Goal: Task Accomplishment & Management: Use online tool/utility

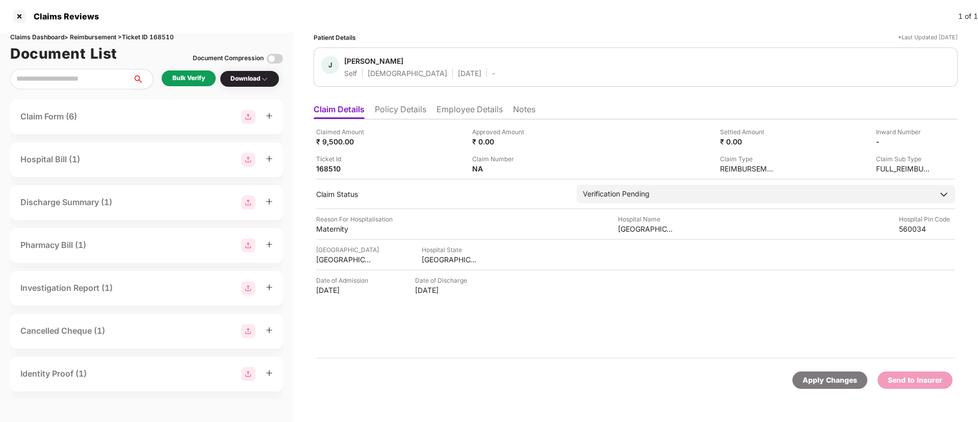
click at [454, 109] on li "Employee Details" at bounding box center [469, 111] width 66 height 15
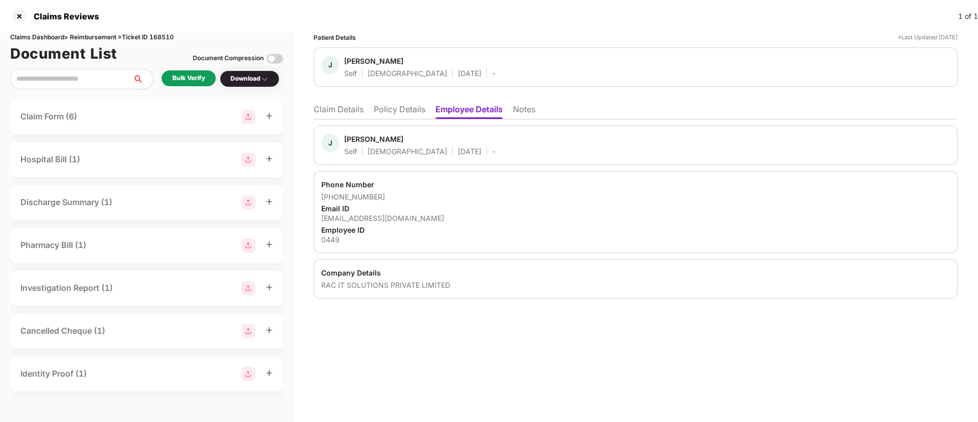
click at [345, 107] on li "Claim Details" at bounding box center [338, 111] width 50 height 15
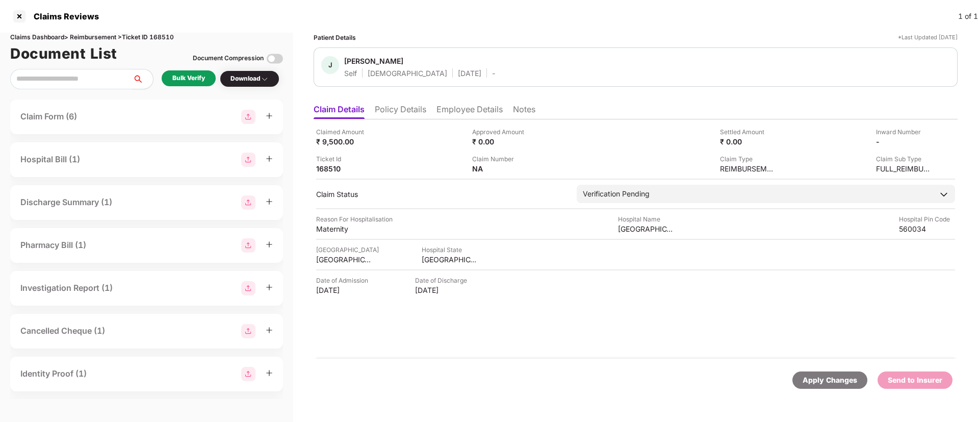
click at [374, 103] on ul "Claim Details Policy Details Employee Details Notes" at bounding box center [635, 109] width 644 height 20
click at [391, 109] on li "Policy Details" at bounding box center [400, 111] width 51 height 15
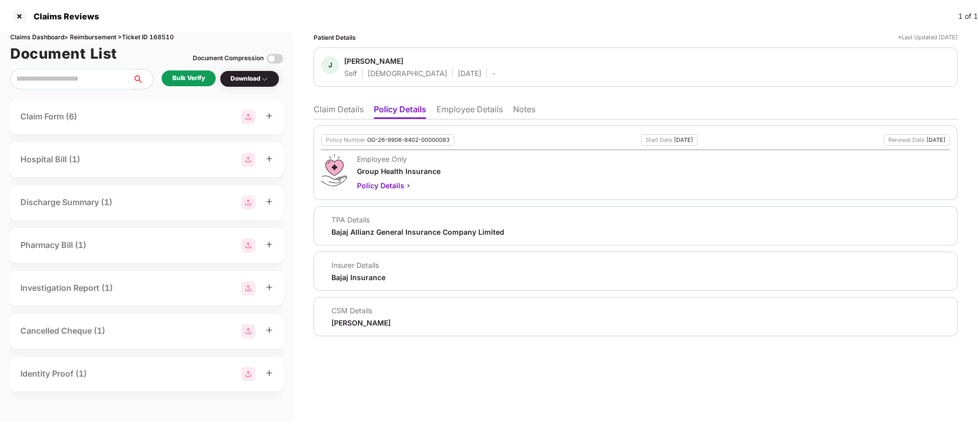
click at [350, 115] on li "Claim Details" at bounding box center [338, 111] width 50 height 15
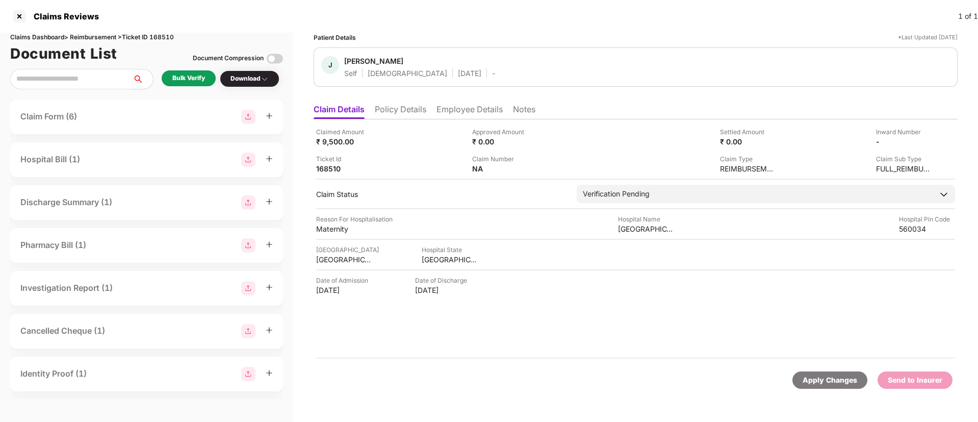
click at [405, 116] on li "Policy Details" at bounding box center [400, 111] width 51 height 15
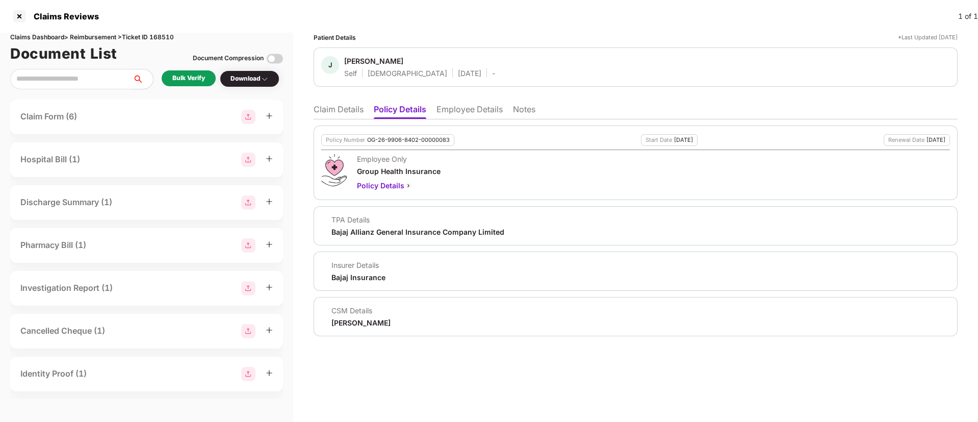
drag, startPoint x: 331, startPoint y: 322, endPoint x: 431, endPoint y: 323, distance: 100.4
click at [431, 323] on div "CSM Details Yash Nandkumar Kharde" at bounding box center [635, 316] width 629 height 22
copy div "Yash Nandkumar Kharde"
drag, startPoint x: 347, startPoint y: 56, endPoint x: 388, endPoint y: 56, distance: 41.3
click at [388, 56] on span "Jayasree" at bounding box center [419, 62] width 151 height 12
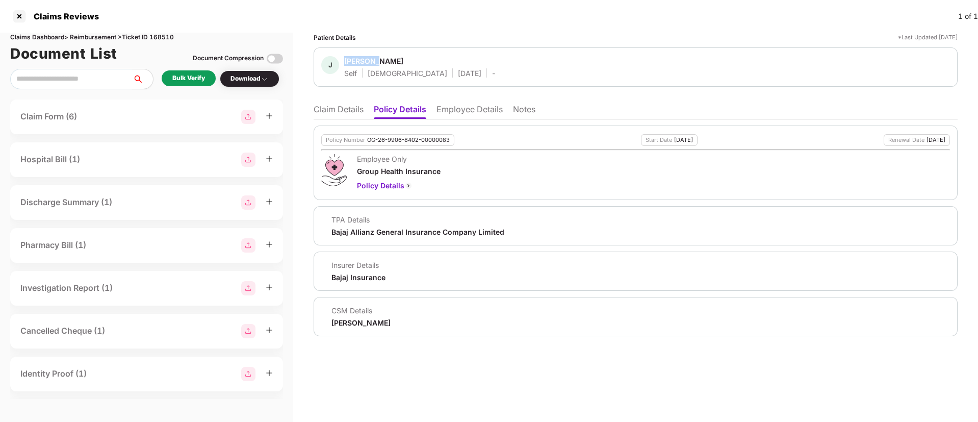
copy div "Jayasree"
click at [462, 115] on li "Employee Details" at bounding box center [469, 111] width 66 height 15
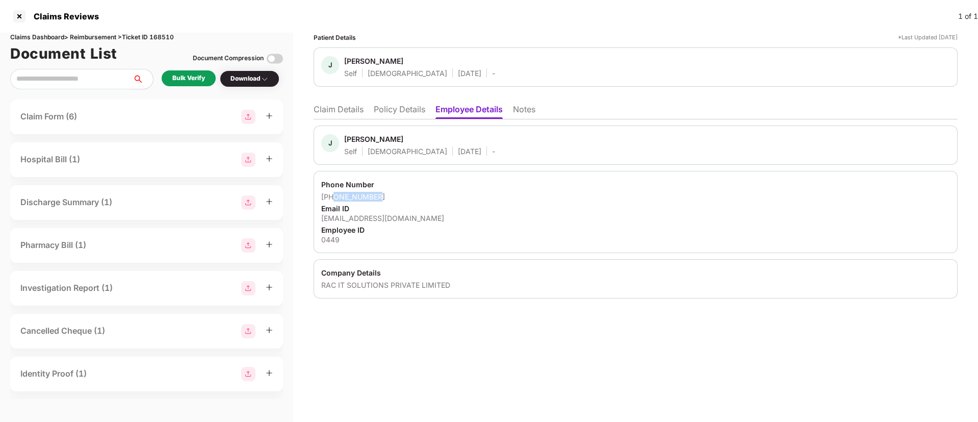
drag, startPoint x: 335, startPoint y: 195, endPoint x: 382, endPoint y: 199, distance: 47.0
click at [382, 199] on div "+916363802411" at bounding box center [635, 197] width 629 height 10
copy div "6363802411"
drag, startPoint x: 321, startPoint y: 214, endPoint x: 407, endPoint y: 214, distance: 86.1
click at [407, 214] on div "Phone Number +916363802411 Email ID salesblr7@racwg.com Employee ID 0449" at bounding box center [635, 212] width 644 height 82
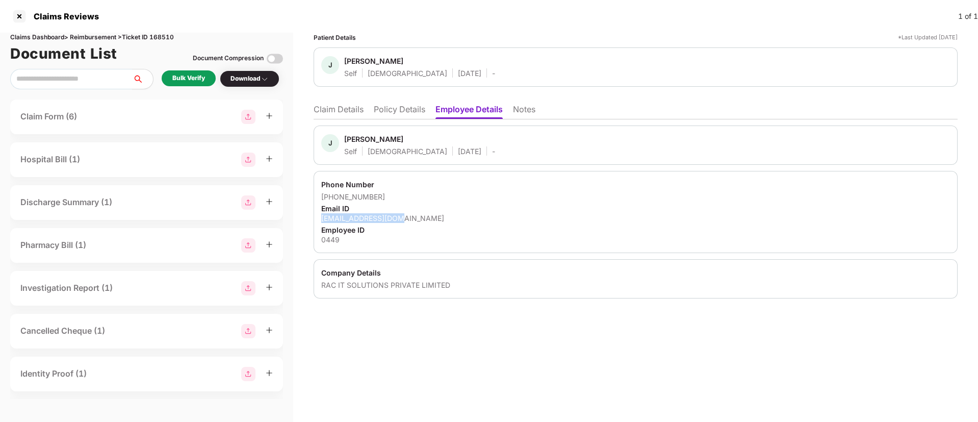
copy div "salesblr7@racwg.com"
click at [333, 242] on div "0449" at bounding box center [635, 239] width 629 height 10
copy div "0449"
drag, startPoint x: 323, startPoint y: 286, endPoint x: 456, endPoint y: 285, distance: 132.5
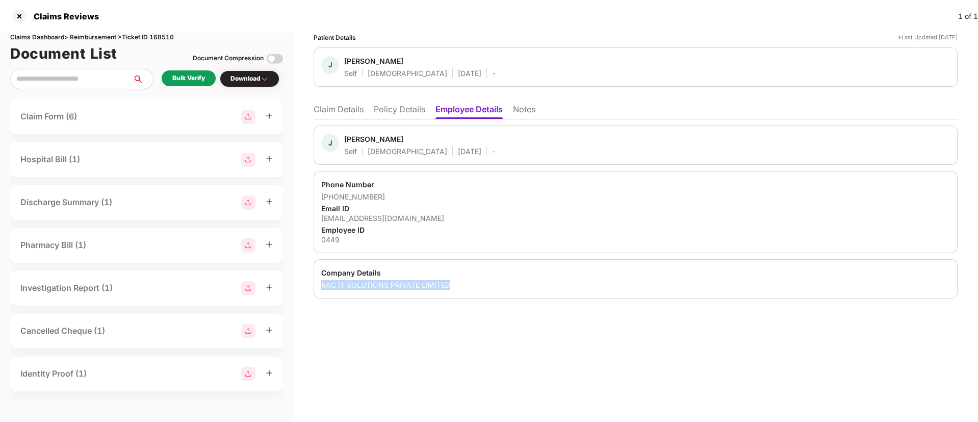
click at [456, 285] on div "RAC IT SOLUTIONS PRIVATE LIMITED" at bounding box center [635, 285] width 629 height 10
copy div "RAC IT SOLUTIONS PRIVATE LIMITED"
click at [475, 219] on div "salesblr7@racwg.com" at bounding box center [635, 218] width 629 height 10
click at [493, 348] on div "Patient Details *Last Updated 26 Aug 2025 J Jayasree Self Female 09 Mar 2002 - …" at bounding box center [635, 227] width 685 height 389
click at [349, 114] on li "Claim Details" at bounding box center [338, 111] width 50 height 15
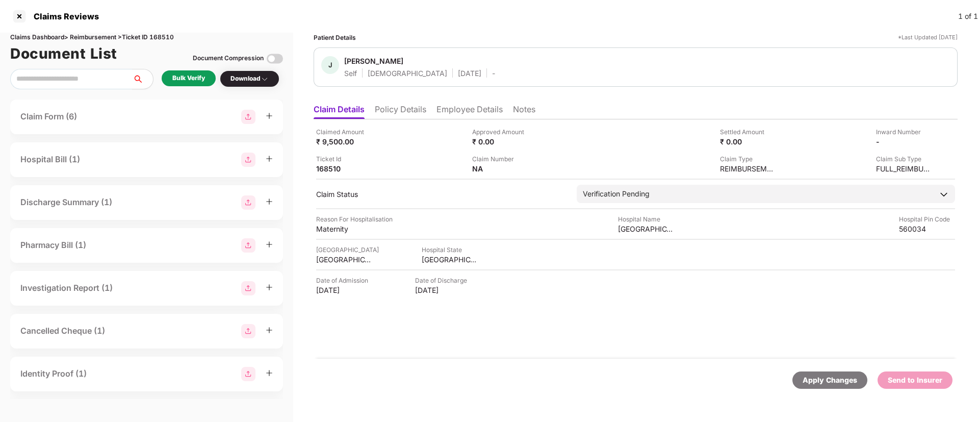
click at [200, 79] on div "Bulk Verify" at bounding box center [188, 78] width 33 height 10
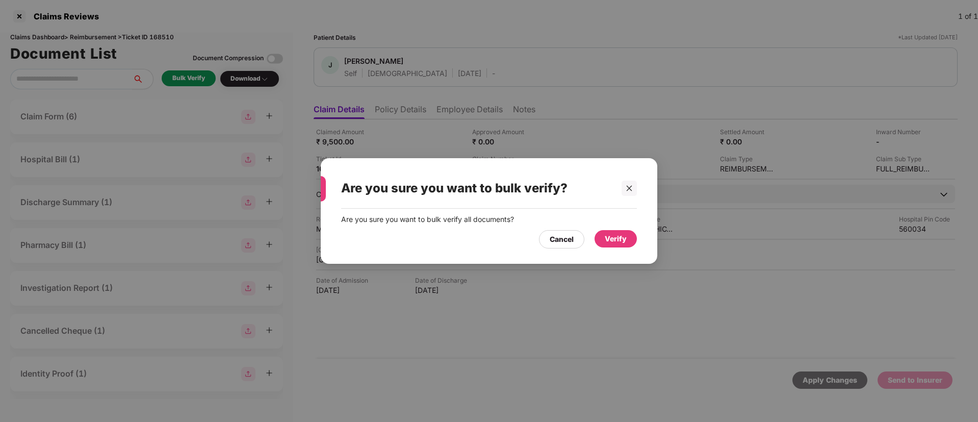
click at [617, 237] on div "Verify" at bounding box center [616, 238] width 22 height 11
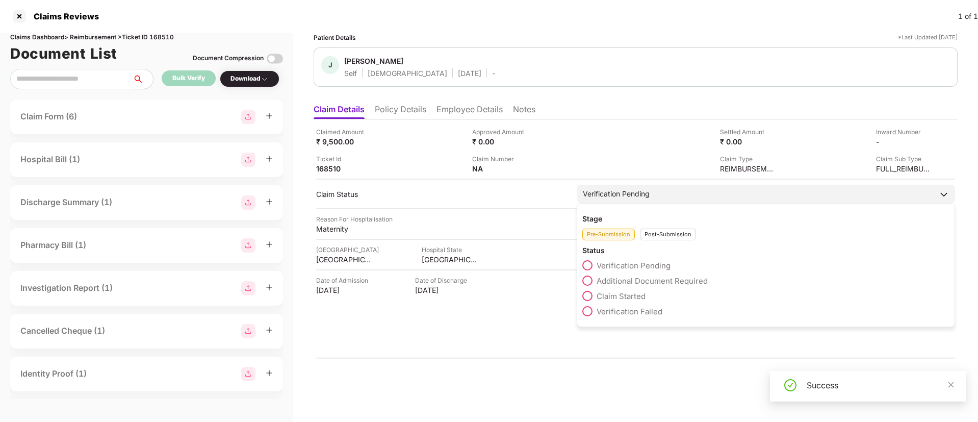
click at [667, 232] on div "Post-Submission" at bounding box center [668, 234] width 56 height 12
click at [590, 281] on span at bounding box center [587, 280] width 10 height 10
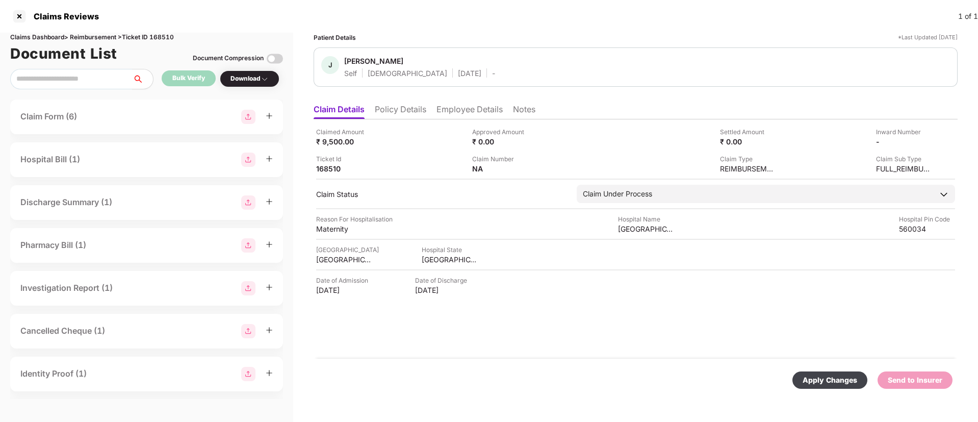
click at [817, 381] on div "Apply Changes" at bounding box center [829, 379] width 55 height 11
drag, startPoint x: 465, startPoint y: 76, endPoint x: 576, endPoint y: 80, distance: 110.7
click at [576, 80] on div "RM Ranjana Mishra Mother Female 11 Apr 1964 GMC-25990630231-5716E" at bounding box center [635, 66] width 644 height 39
copy div "GMC-25990630231-5716E"
drag, startPoint x: 618, startPoint y: 228, endPoint x: 720, endPoint y: 212, distance: 102.7
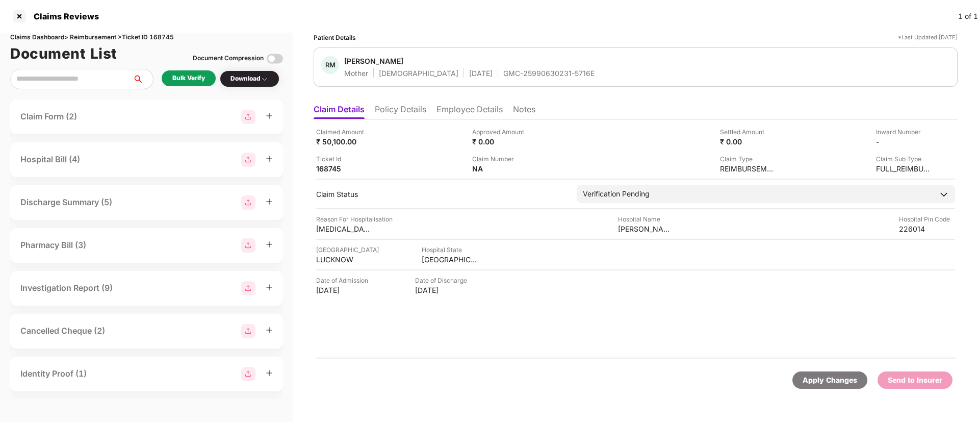
click at [720, 212] on div "Claimed Amount ₹ 50,100.00 Approved Amount ₹ 0.00 Settled Amount ₹ 0.00 Inward …" at bounding box center [635, 238] width 644 height 239
copy div
click at [526, 227] on div "Reason For Hospitalisation Pancreatic cancer Hospital Name Sanjay Gandhi Post G…" at bounding box center [635, 223] width 639 height 19
drag, startPoint x: 618, startPoint y: 231, endPoint x: 700, endPoint y: 232, distance: 82.1
click at [700, 232] on div "Reason For Hospitalisation Pancreatic cancer Hospital Name Sanjay Gandhi Post G…" at bounding box center [635, 223] width 639 height 19
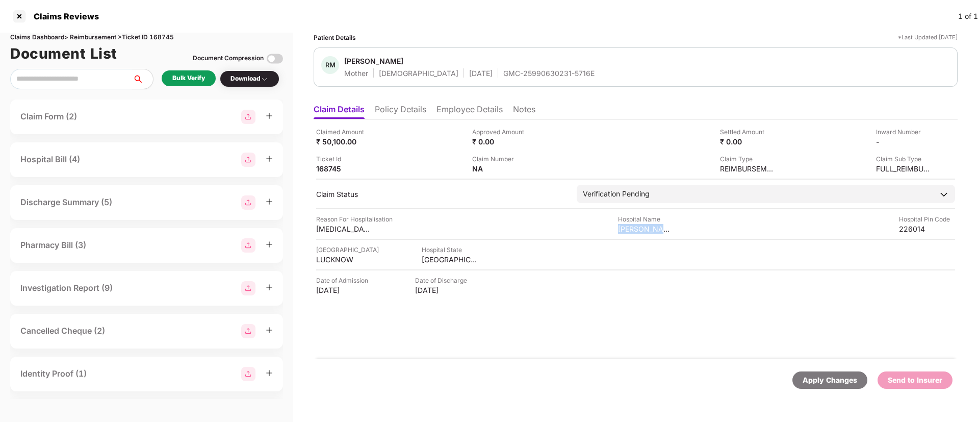
copy div "Sanjay Gandhi Post Grad"
drag, startPoint x: 412, startPoint y: 259, endPoint x: 473, endPoint y: 261, distance: 60.7
click at [473, 261] on div "Hospital City LUCKNOW Hospital State UTTAR PRADESH" at bounding box center [635, 254] width 639 height 19
copy div "UTTAR PRADESH"
click at [331, 260] on div "LUCKNOW" at bounding box center [344, 259] width 56 height 10
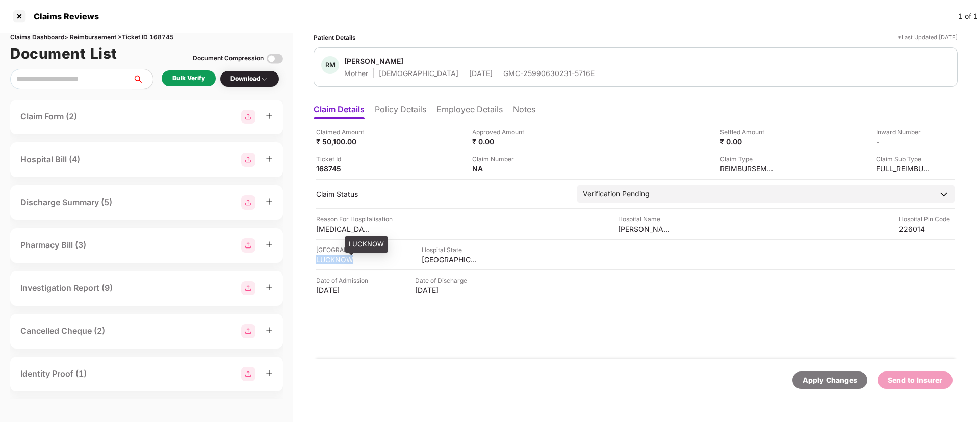
click at [331, 260] on div "LUCKNOW" at bounding box center [344, 259] width 56 height 10
copy div "LUCKNOW"
drag, startPoint x: 315, startPoint y: 229, endPoint x: 390, endPoint y: 229, distance: 75.4
click at [390, 229] on div "Claimed Amount ₹ 50,100.00 Approved Amount ₹ 0.00 Settled Amount ₹ 0.00 Inward …" at bounding box center [635, 238] width 644 height 239
copy div "Pancreatic cancer"
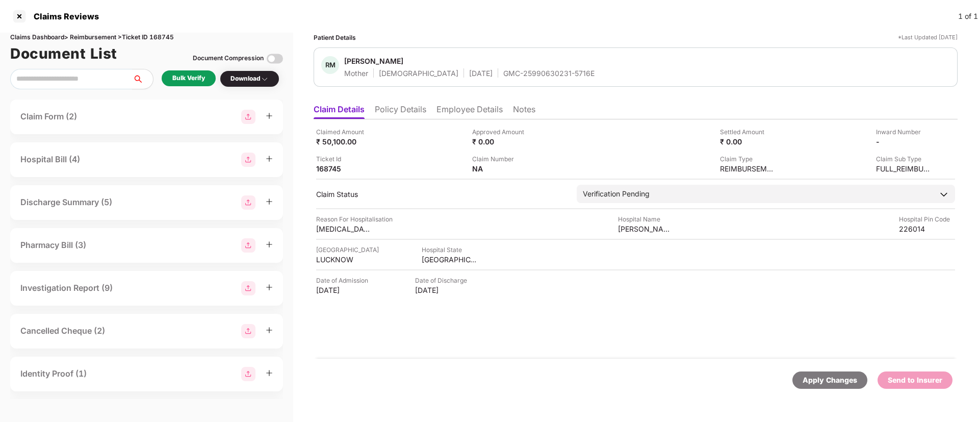
click at [395, 113] on li "Policy Details" at bounding box center [400, 111] width 51 height 15
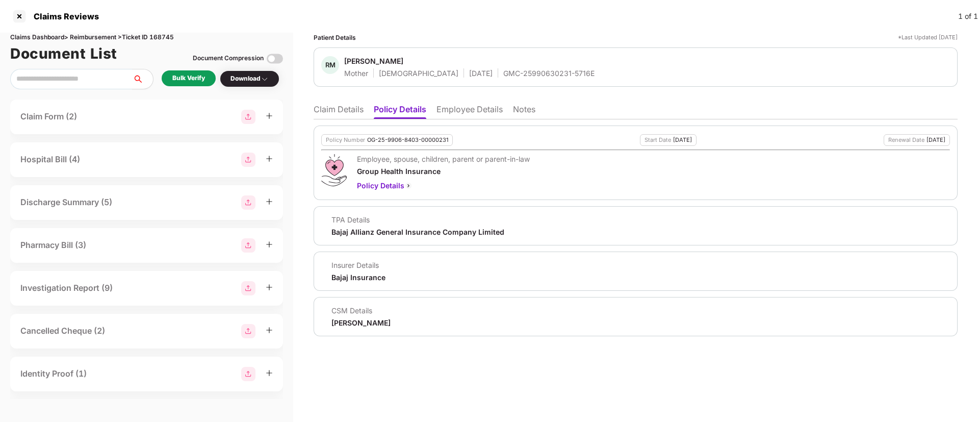
click at [457, 108] on li "Employee Details" at bounding box center [469, 111] width 66 height 15
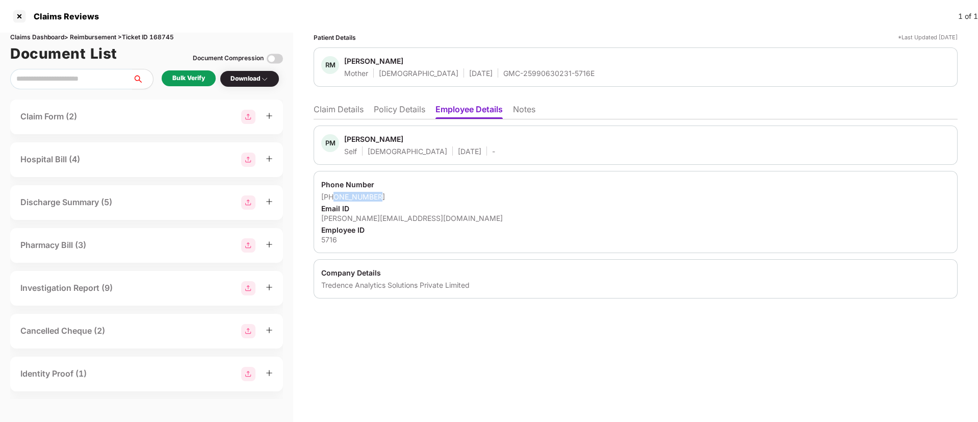
drag, startPoint x: 335, startPoint y: 198, endPoint x: 390, endPoint y: 199, distance: 55.1
click at [390, 199] on div "+919643088798" at bounding box center [635, 197] width 629 height 10
copy div "9643088798"
drag, startPoint x: 321, startPoint y: 215, endPoint x: 449, endPoint y: 219, distance: 128.0
click at [449, 219] on div "Phone Number +919643088798 Email ID paritosh.mishra@tredence.com Employee ID 57…" at bounding box center [635, 212] width 644 height 82
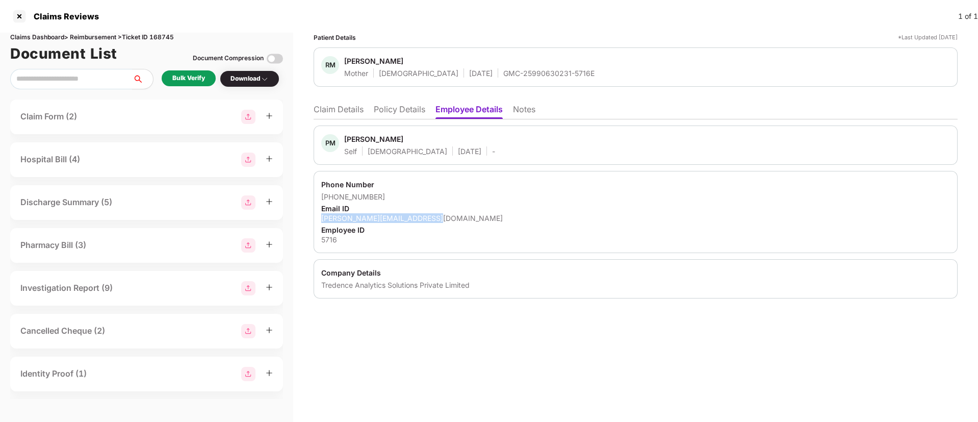
copy div "paritosh.mishra@tredence.com"
click at [343, 108] on li "Claim Details" at bounding box center [338, 111] width 50 height 15
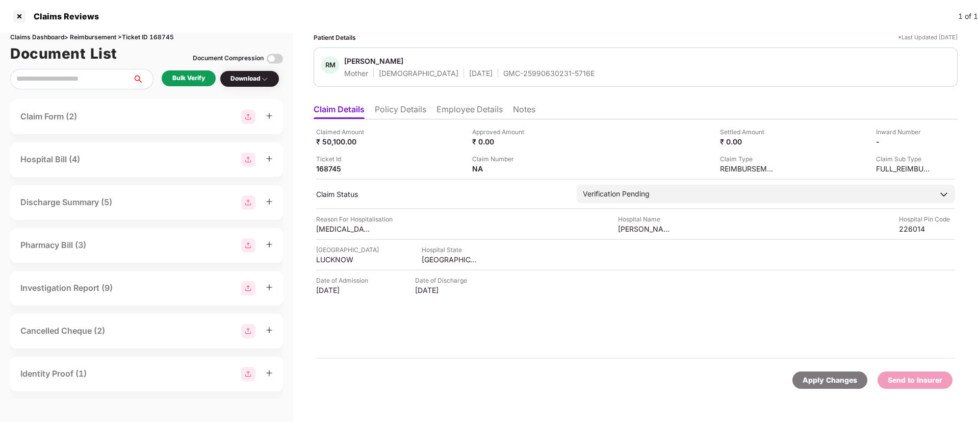
click at [192, 81] on div "Bulk Verify" at bounding box center [188, 78] width 33 height 10
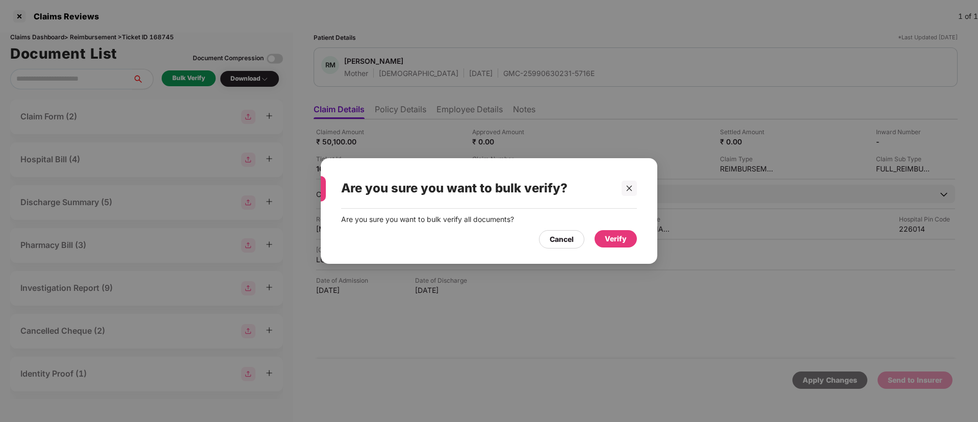
click at [604, 239] on div "Verify" at bounding box center [615, 238] width 42 height 17
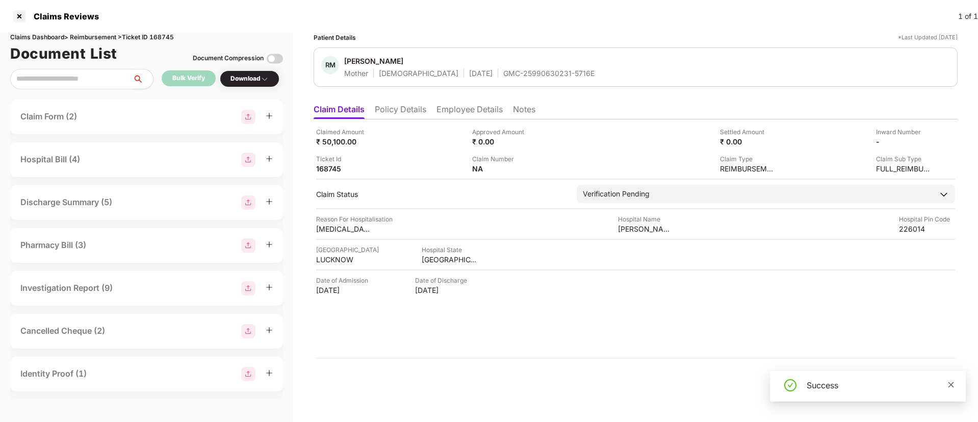
click at [951, 387] on icon "close" at bounding box center [950, 384] width 7 height 7
click at [257, 78] on div "Download" at bounding box center [249, 79] width 38 height 10
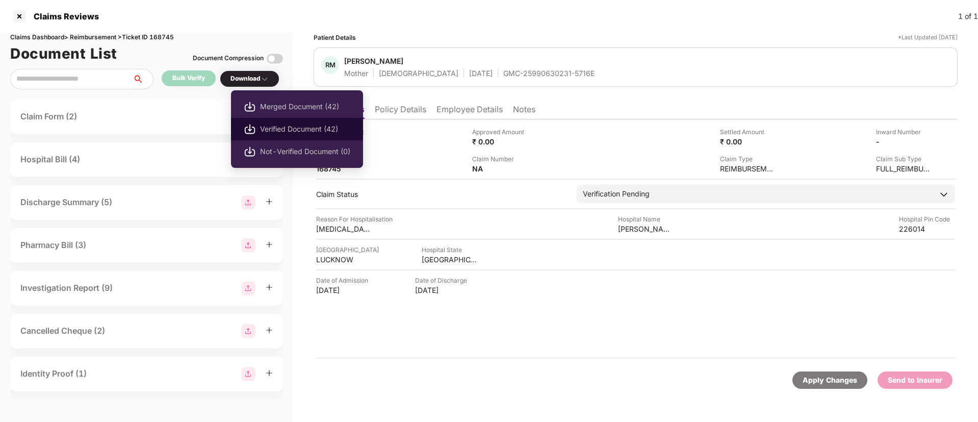
click at [285, 122] on li "Verified Document (42)" at bounding box center [297, 129] width 132 height 22
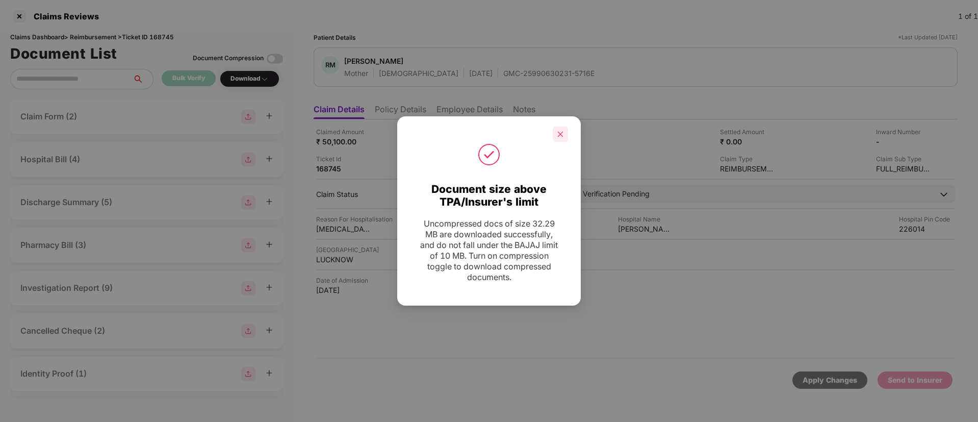
click at [562, 135] on icon "close" at bounding box center [561, 134] width 6 height 6
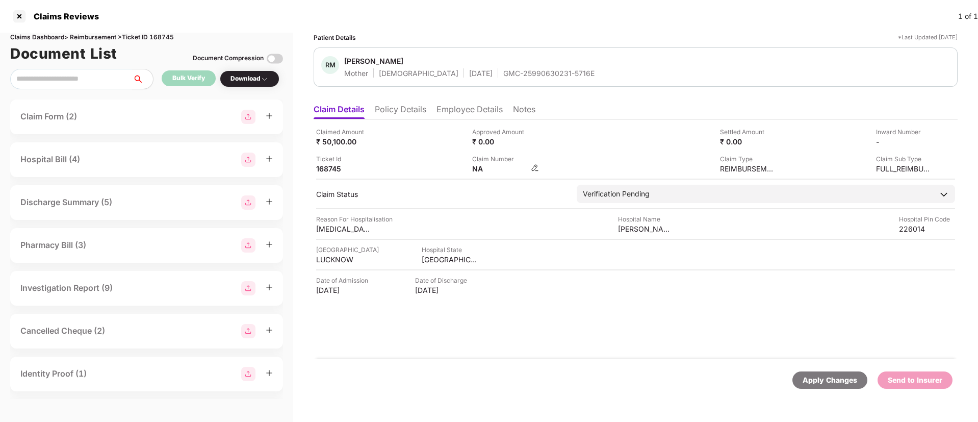
click at [534, 167] on img at bounding box center [535, 168] width 8 height 8
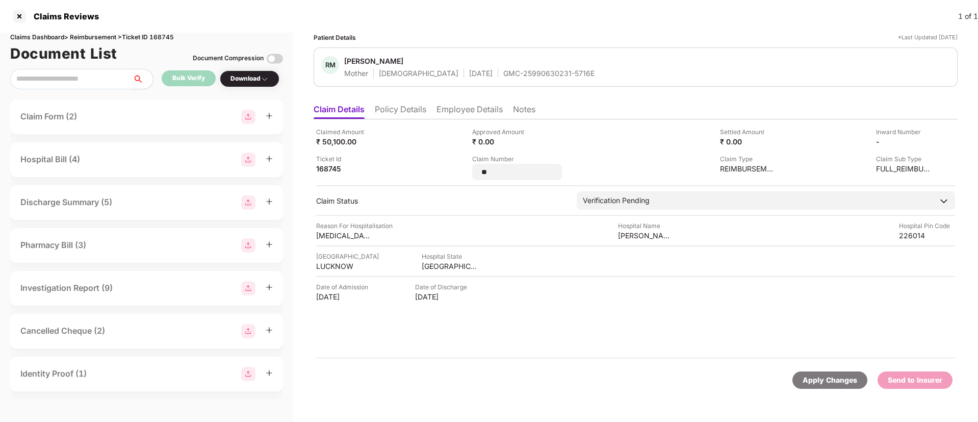
drag, startPoint x: 494, startPoint y: 173, endPoint x: 462, endPoint y: 167, distance: 32.6
click at [462, 167] on div "Claimed Amount ₹ 50,100.00 Approved Amount ₹ 0.00 Settled Amount ₹ 0.00 Inward …" at bounding box center [635, 153] width 639 height 53
type input "**********"
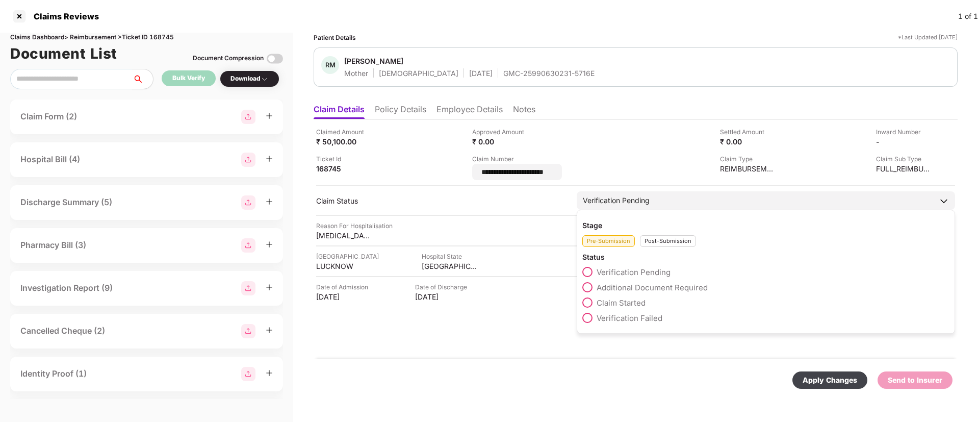
click at [668, 238] on div "Post-Submission" at bounding box center [668, 241] width 56 height 12
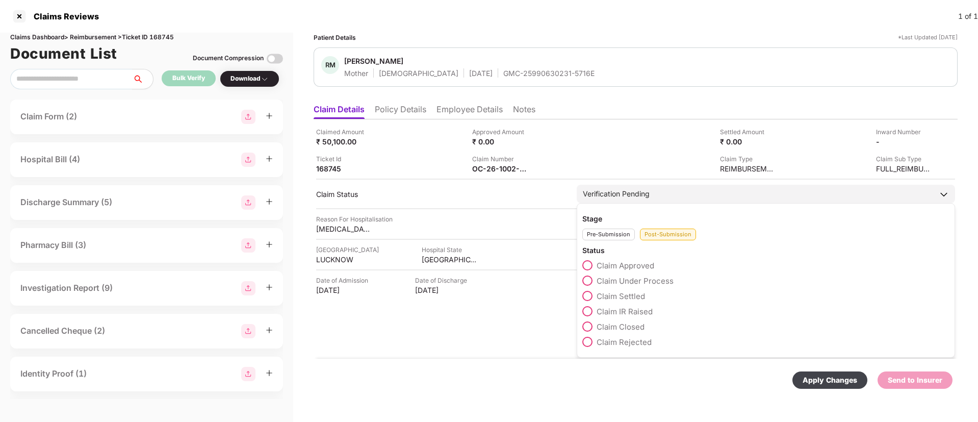
click at [590, 280] on span at bounding box center [587, 280] width 10 height 10
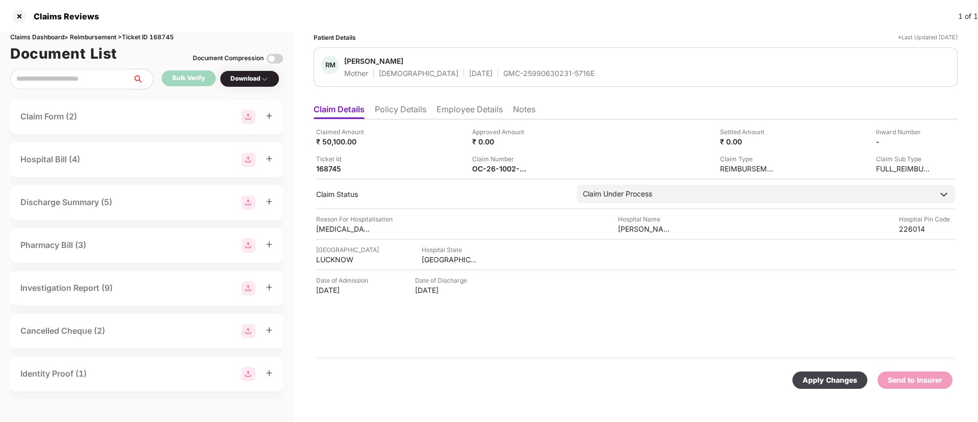
click at [810, 375] on div "Apply Changes" at bounding box center [829, 379] width 55 height 11
drag, startPoint x: 468, startPoint y: 71, endPoint x: 576, endPoint y: 71, distance: 107.6
click at [576, 71] on div "SS [PERSON_NAME] Spouse [DEMOGRAPHIC_DATA] [DATE] GMC-26990630010-8061A" at bounding box center [635, 67] width 629 height 22
copy div "GMC-26990630010-8061A"
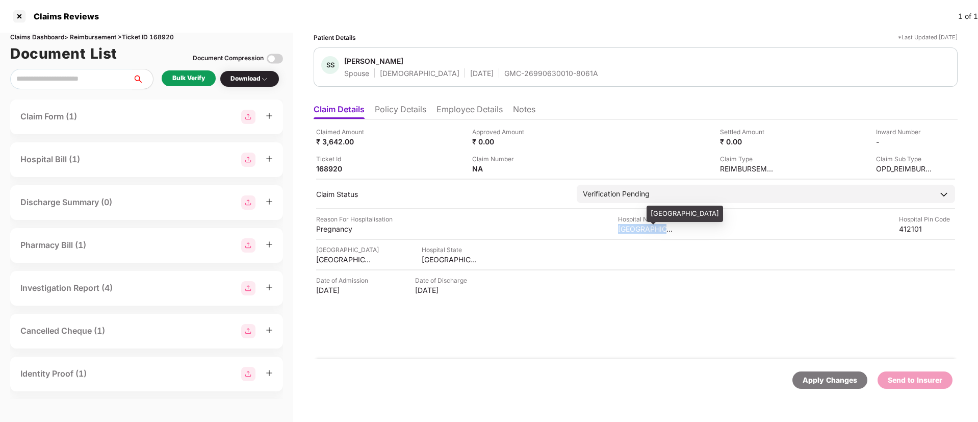
drag, startPoint x: 617, startPoint y: 231, endPoint x: 674, endPoint y: 232, distance: 57.6
click at [674, 232] on div "Reason For Hospitalisation Pregnancy Hospital Name [GEOGRAPHIC_DATA] Pin Code 4…" at bounding box center [635, 223] width 639 height 19
copy div "[GEOGRAPHIC_DATA]"
click at [332, 226] on div "Pregnancy" at bounding box center [344, 229] width 56 height 10
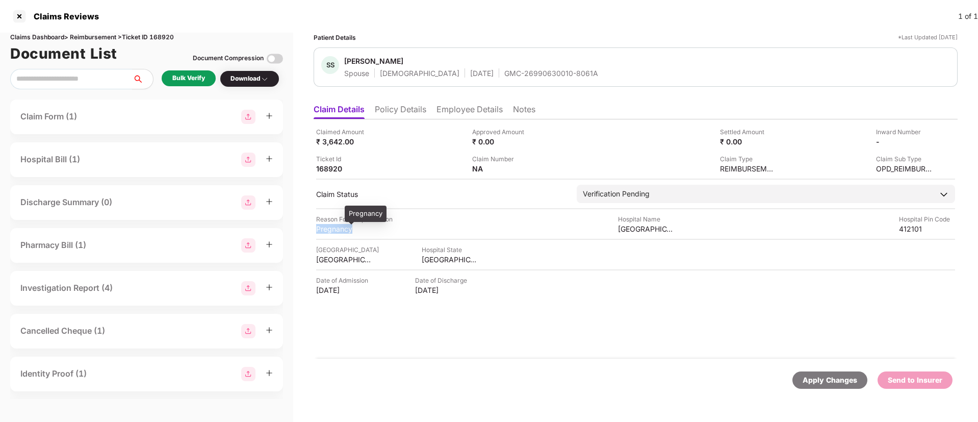
copy div "Pregnancy"
click at [443, 104] on li "Employee Details" at bounding box center [469, 111] width 66 height 15
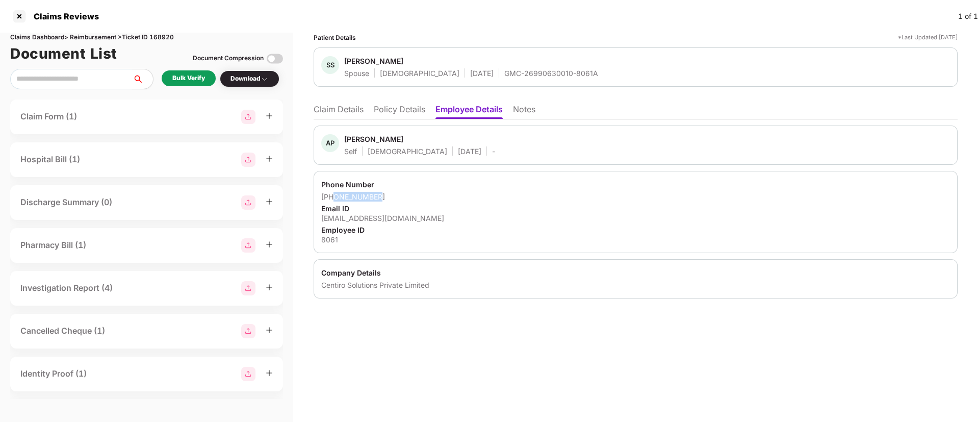
drag, startPoint x: 334, startPoint y: 196, endPoint x: 384, endPoint y: 198, distance: 50.0
click at [384, 198] on div "[PHONE_NUMBER]" at bounding box center [635, 197] width 629 height 10
copy div "7447403292"
drag, startPoint x: 319, startPoint y: 213, endPoint x: 417, endPoint y: 211, distance: 98.4
click at [417, 211] on div "Phone Number [PHONE_NUMBER] Email ID [EMAIL_ADDRESS][DOMAIN_NAME] Employee ID 8…" at bounding box center [635, 212] width 644 height 82
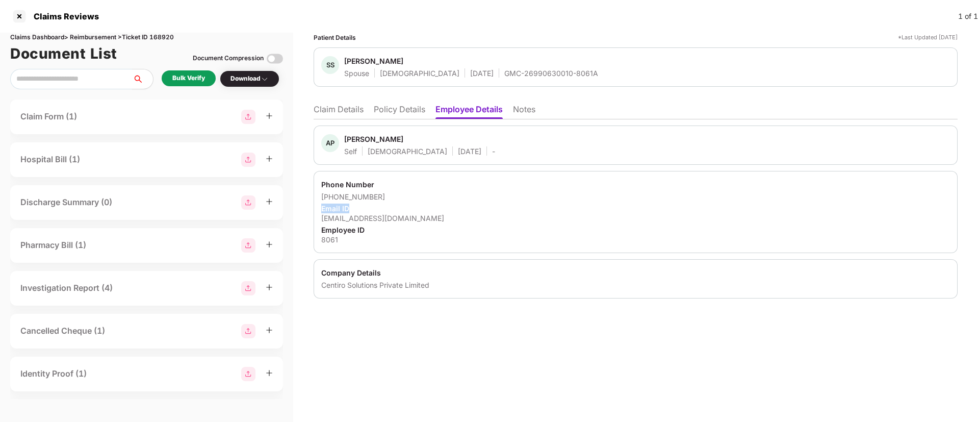
click at [433, 208] on div "Email ID" at bounding box center [635, 208] width 629 height 10
drag, startPoint x: 323, startPoint y: 221, endPoint x: 451, endPoint y: 220, distance: 127.4
click at [451, 220] on div "[EMAIL_ADDRESS][DOMAIN_NAME]" at bounding box center [635, 218] width 629 height 10
copy div "[EMAIL_ADDRESS][DOMAIN_NAME]"
click at [343, 111] on li "Claim Details" at bounding box center [338, 111] width 50 height 15
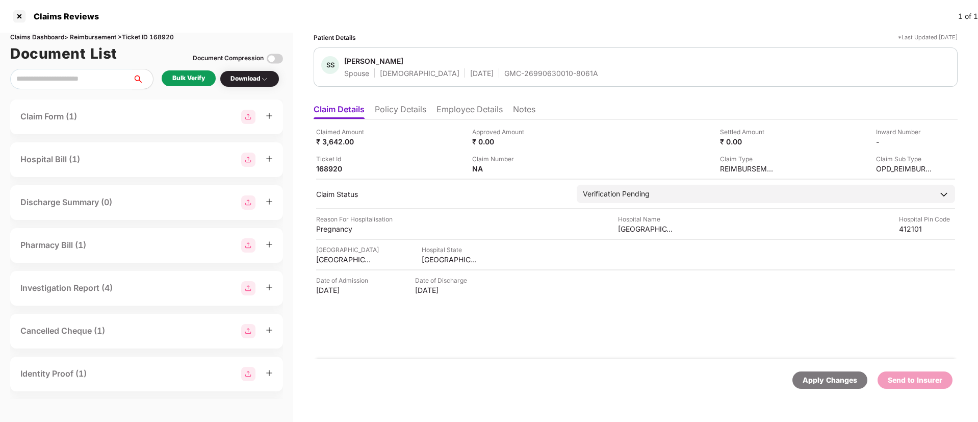
click at [470, 107] on li "Employee Details" at bounding box center [469, 111] width 66 height 15
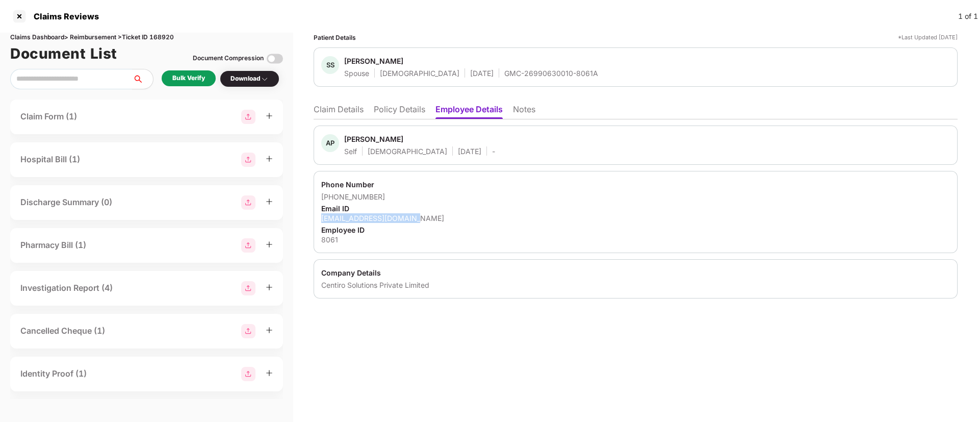
drag, startPoint x: 320, startPoint y: 217, endPoint x: 437, endPoint y: 215, distance: 117.8
click at [437, 215] on div "Phone Number [PHONE_NUMBER] Email ID [EMAIL_ADDRESS][DOMAIN_NAME] Employee ID 8…" at bounding box center [635, 212] width 644 height 82
copy div "[EMAIL_ADDRESS][DOMAIN_NAME]"
click at [350, 110] on li "Claim Details" at bounding box center [338, 111] width 50 height 15
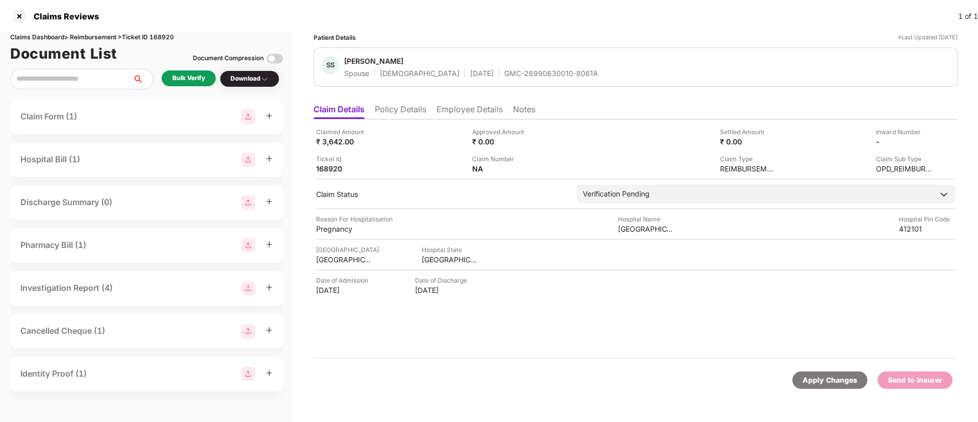
click at [195, 73] on div "Bulk Verify" at bounding box center [188, 78] width 33 height 10
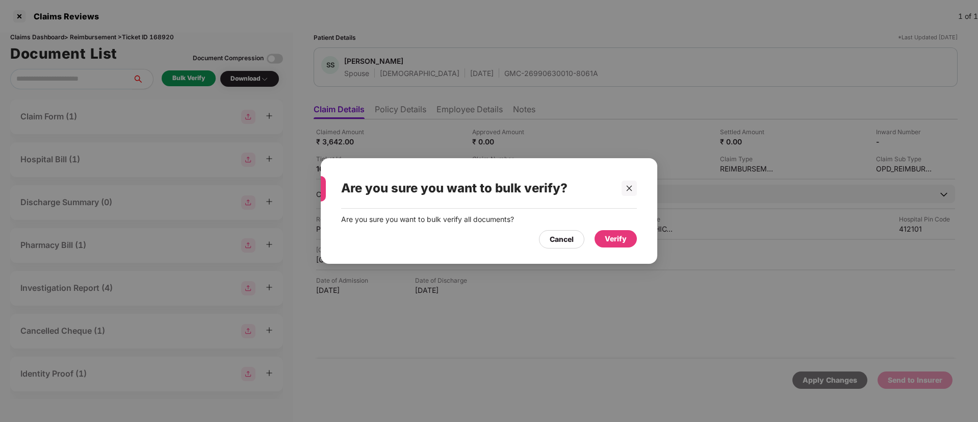
click at [621, 236] on div "Verify" at bounding box center [616, 238] width 22 height 11
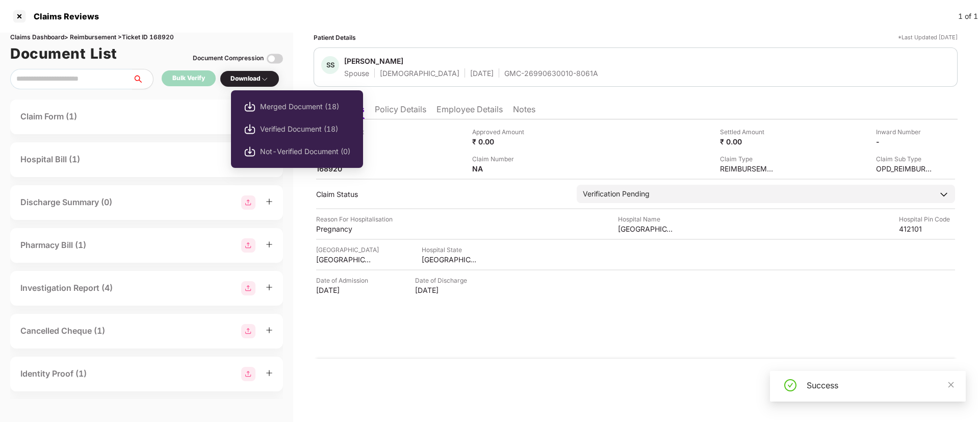
click at [244, 74] on div "Download" at bounding box center [249, 79] width 38 height 10
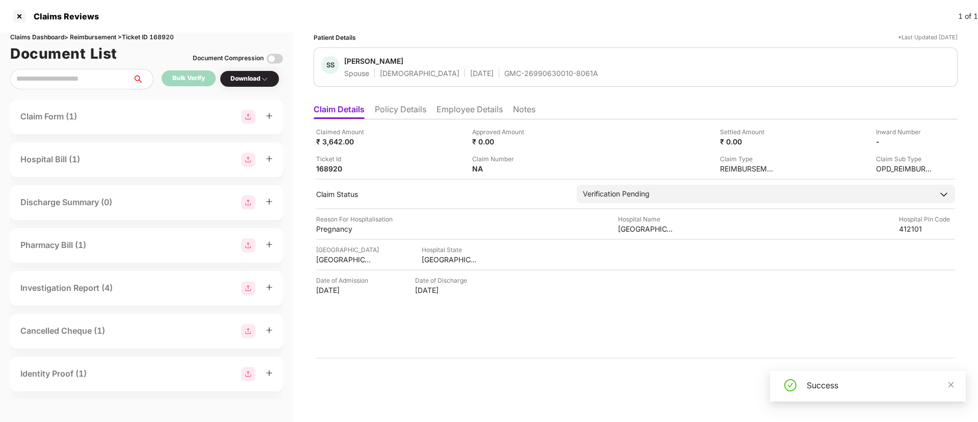
click at [254, 82] on div "Download" at bounding box center [249, 79] width 38 height 10
click at [248, 77] on div "Download" at bounding box center [249, 79] width 38 height 10
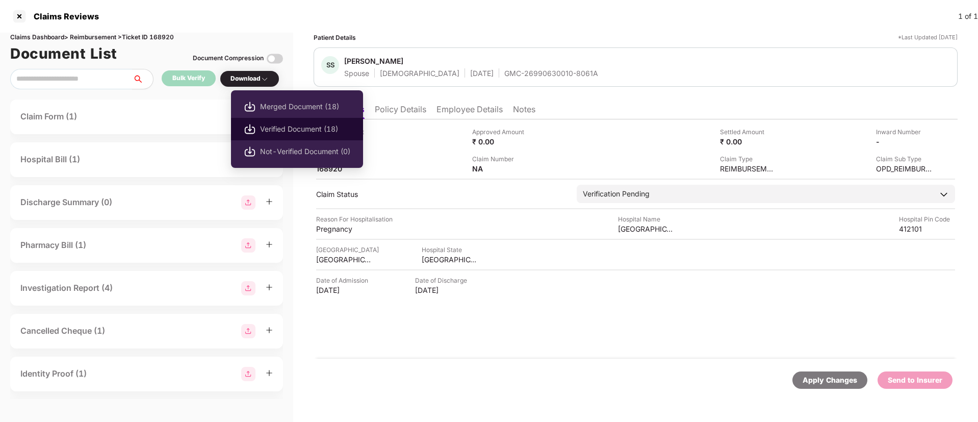
click at [267, 127] on span "Verified Document (18)" at bounding box center [305, 128] width 90 height 11
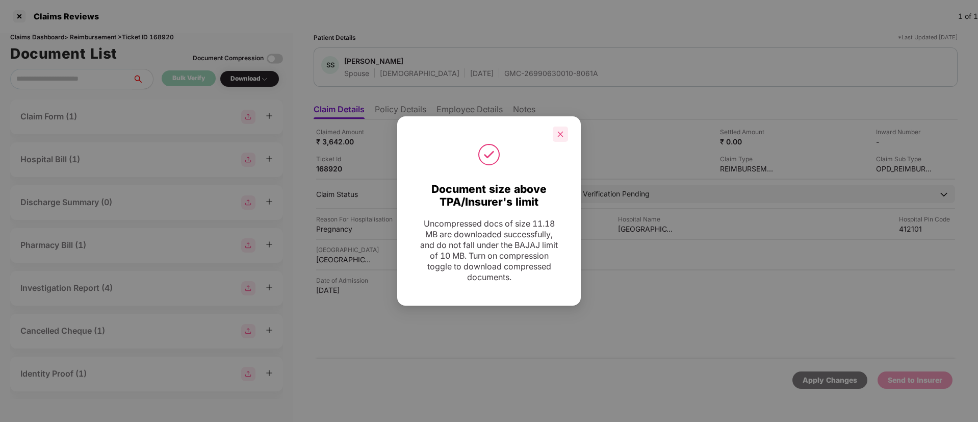
click at [563, 135] on icon "close" at bounding box center [560, 133] width 7 height 7
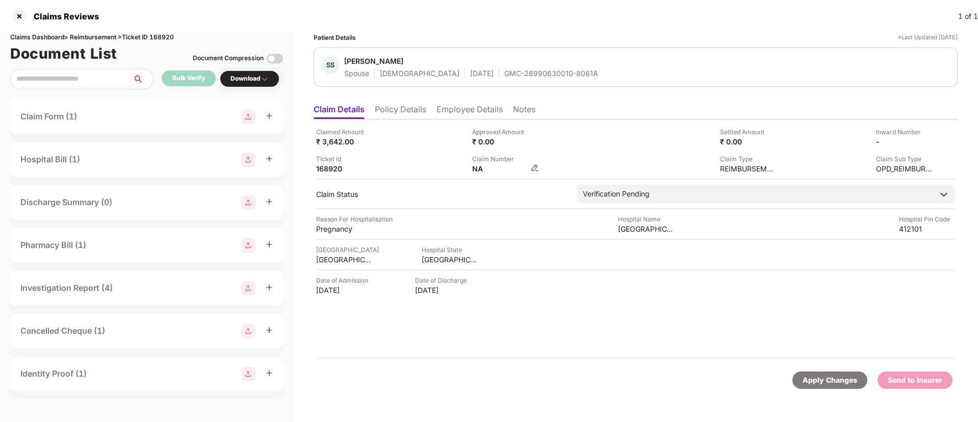
click at [530, 169] on div "NA" at bounding box center [505, 169] width 67 height 10
click at [532, 170] on img at bounding box center [535, 168] width 8 height 8
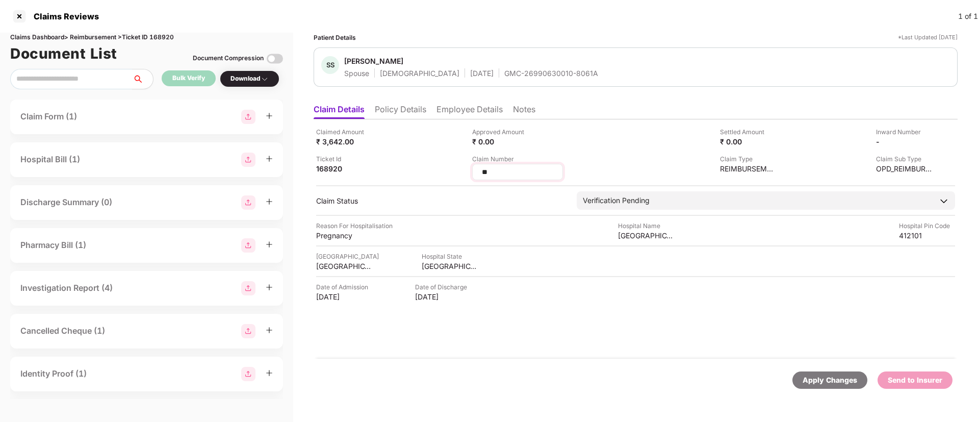
drag, startPoint x: 501, startPoint y: 174, endPoint x: 472, endPoint y: 172, distance: 29.2
click at [472, 172] on div "**" at bounding box center [517, 172] width 91 height 16
type input "**********"
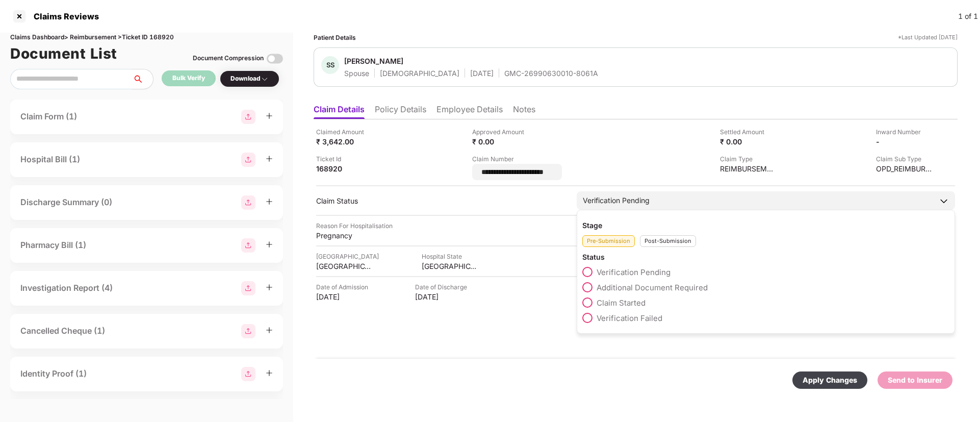
click at [651, 240] on div "Post-Submission" at bounding box center [668, 241] width 56 height 12
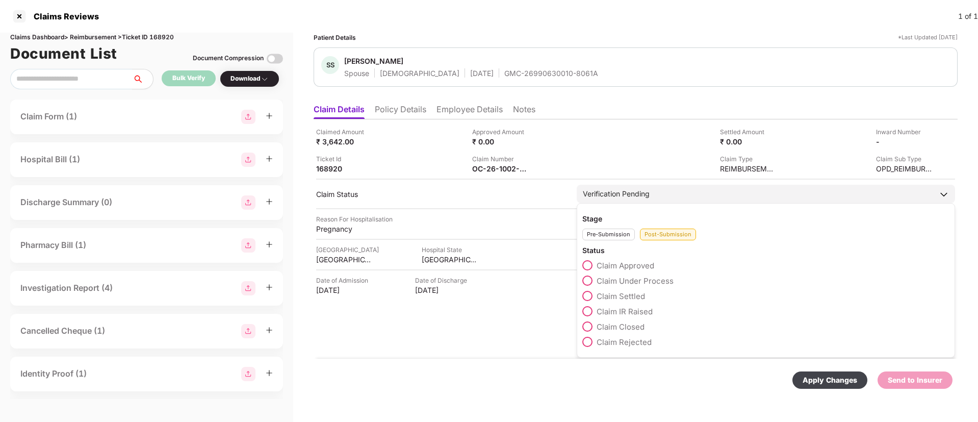
click at [586, 279] on span at bounding box center [587, 280] width 10 height 10
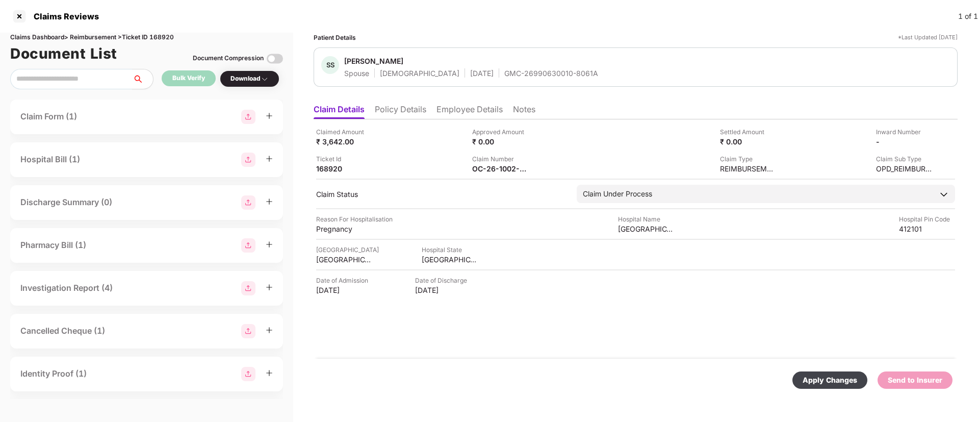
click at [831, 382] on div "Apply Changes" at bounding box center [829, 379] width 55 height 11
